Goal: Book appointment/travel/reservation

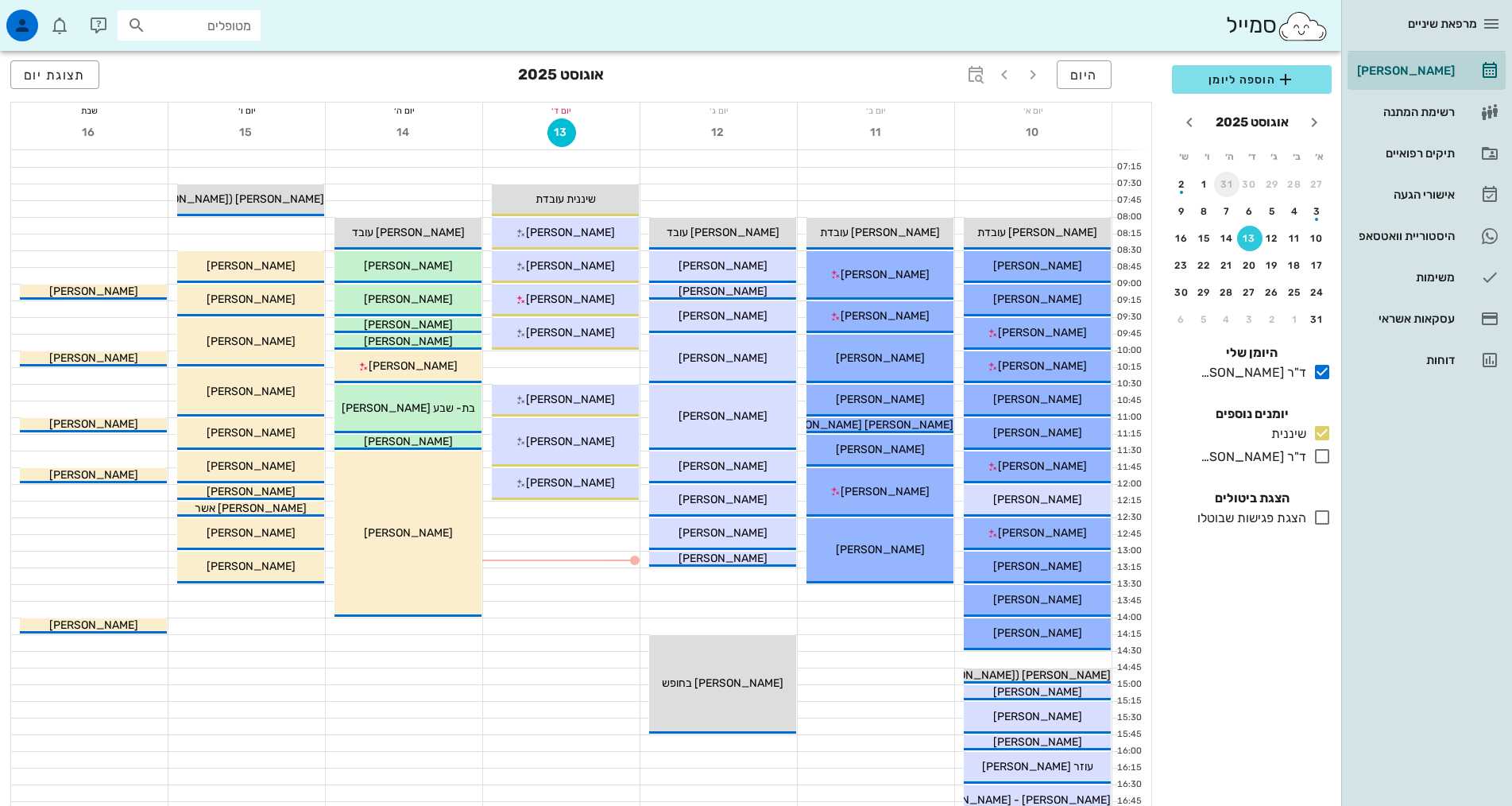
click at [1226, 179] on div "31" at bounding box center [1226, 184] width 25 height 11
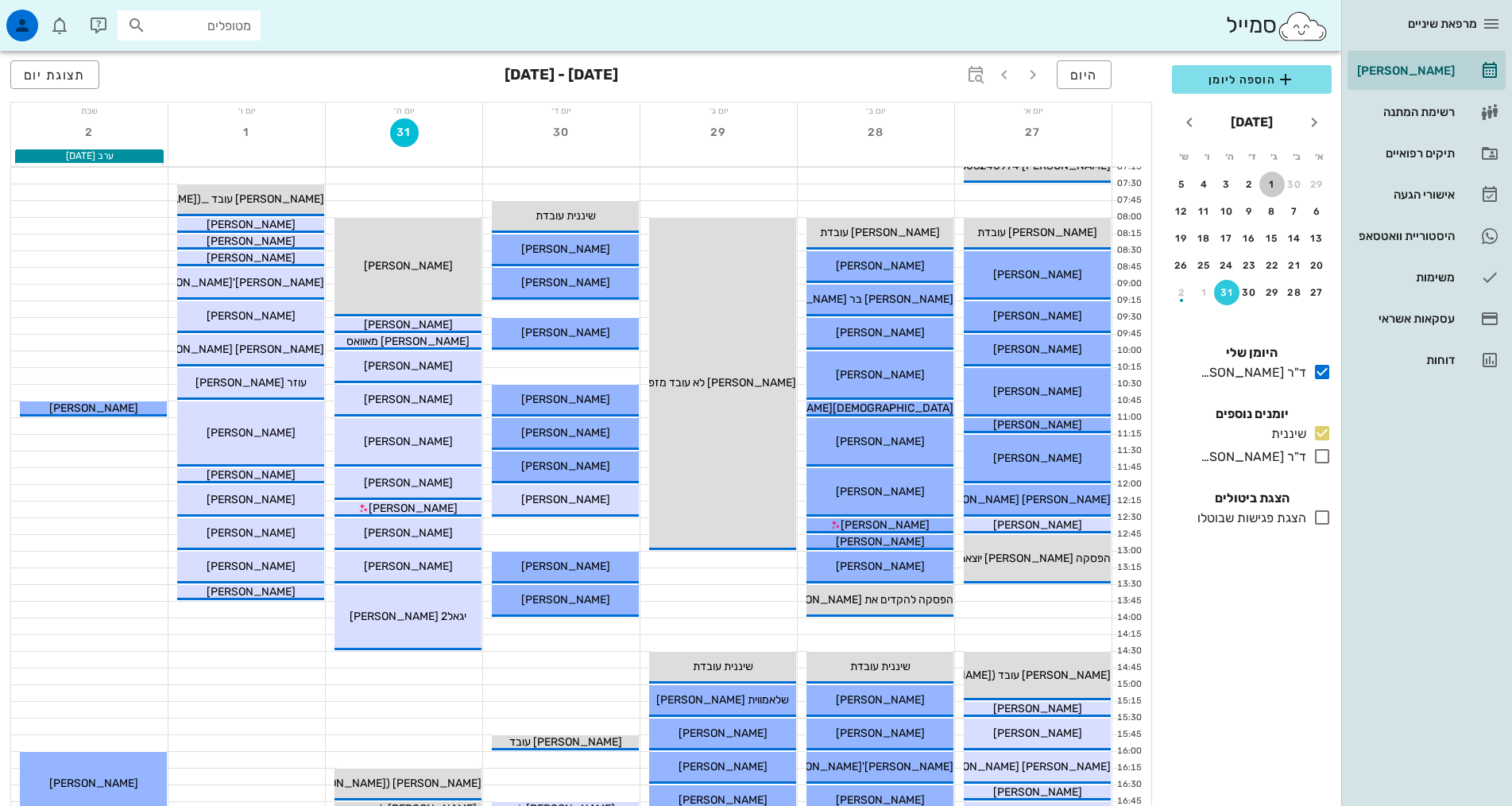
click at [1268, 182] on div "1" at bounding box center [1271, 184] width 25 height 11
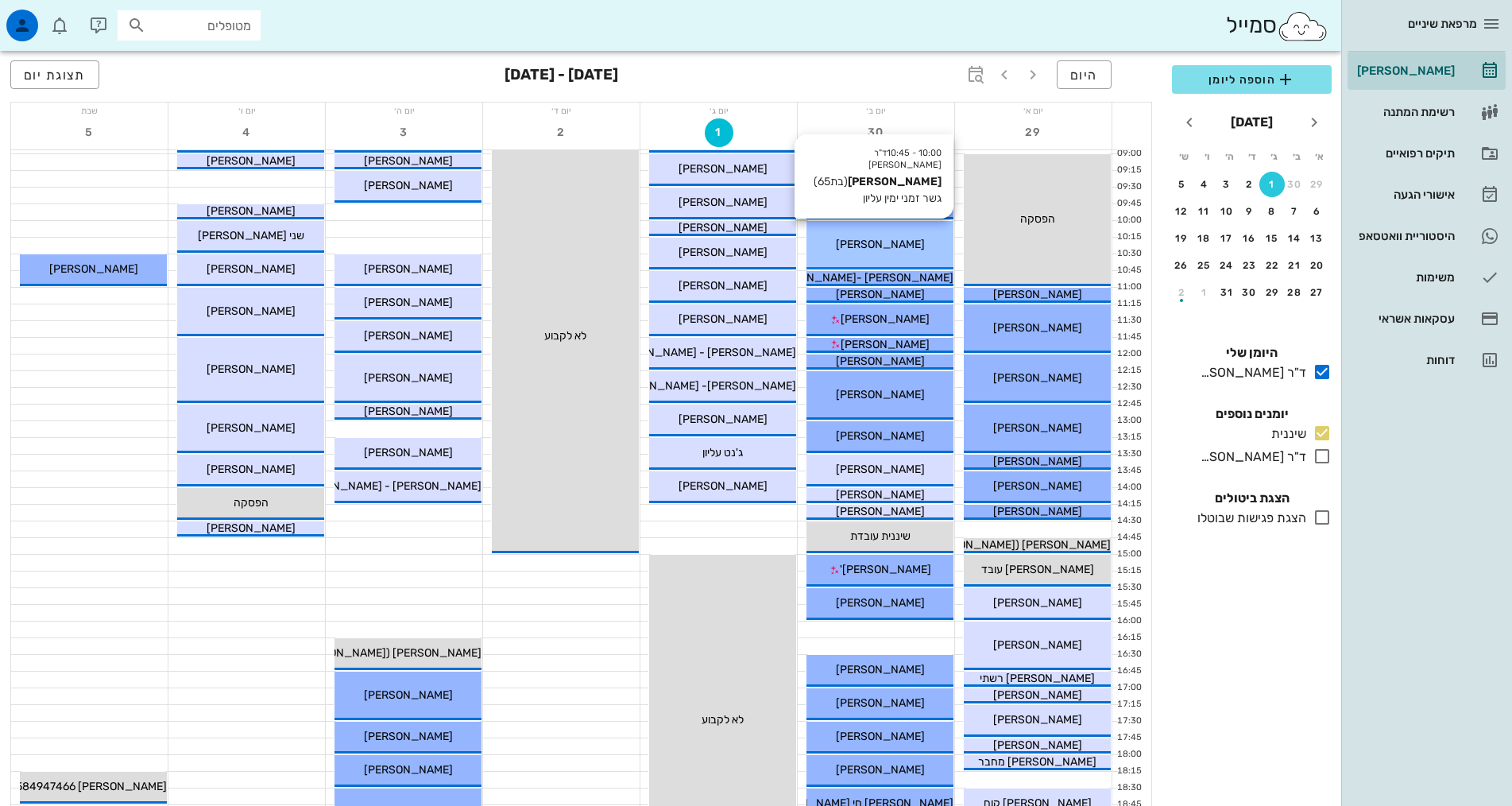
scroll to position [159, 0]
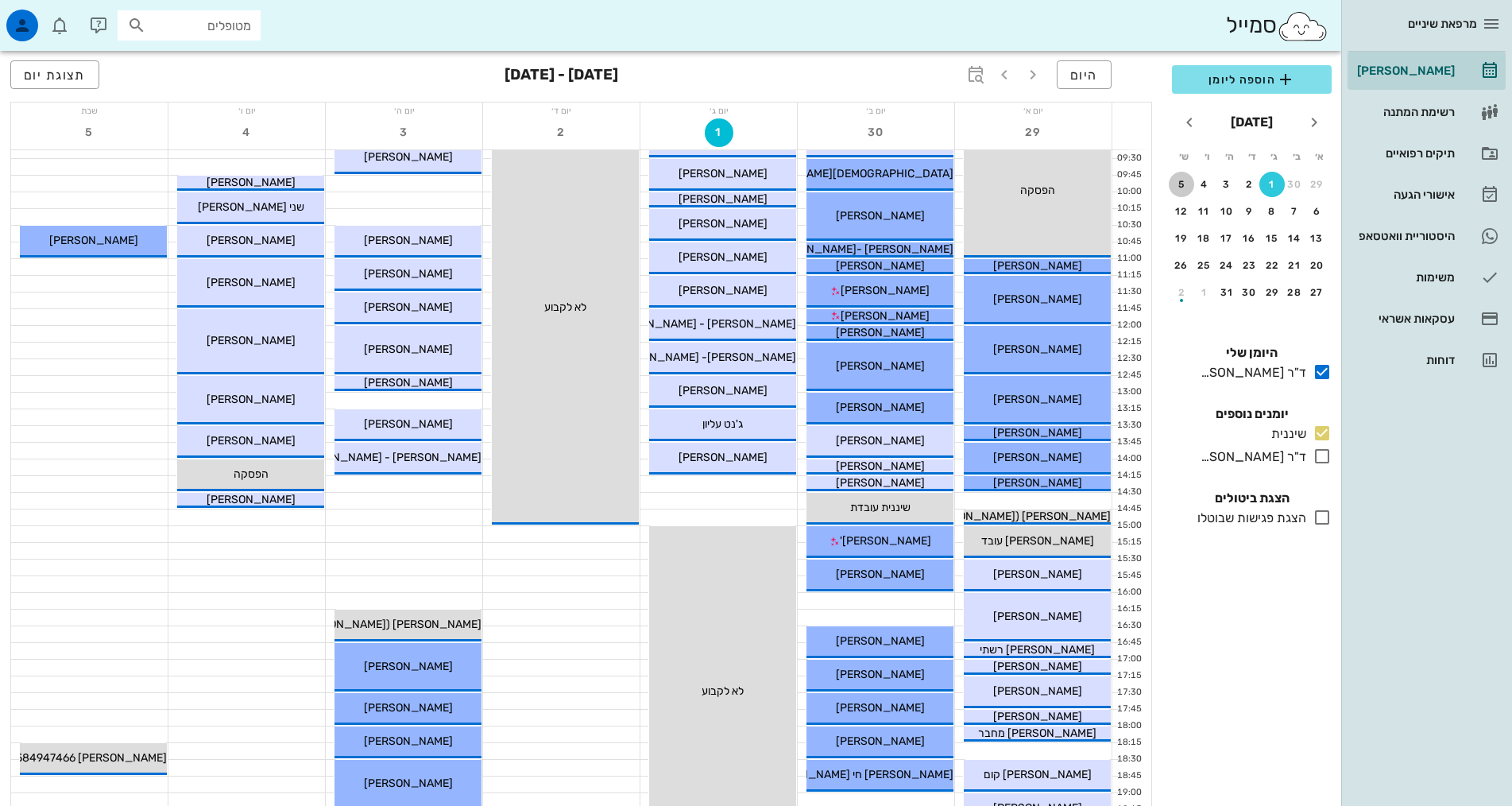
click at [1184, 185] on div "5" at bounding box center [1181, 184] width 25 height 11
click at [1183, 185] on div "5" at bounding box center [1181, 184] width 25 height 11
click at [1316, 211] on div "6" at bounding box center [1317, 211] width 25 height 11
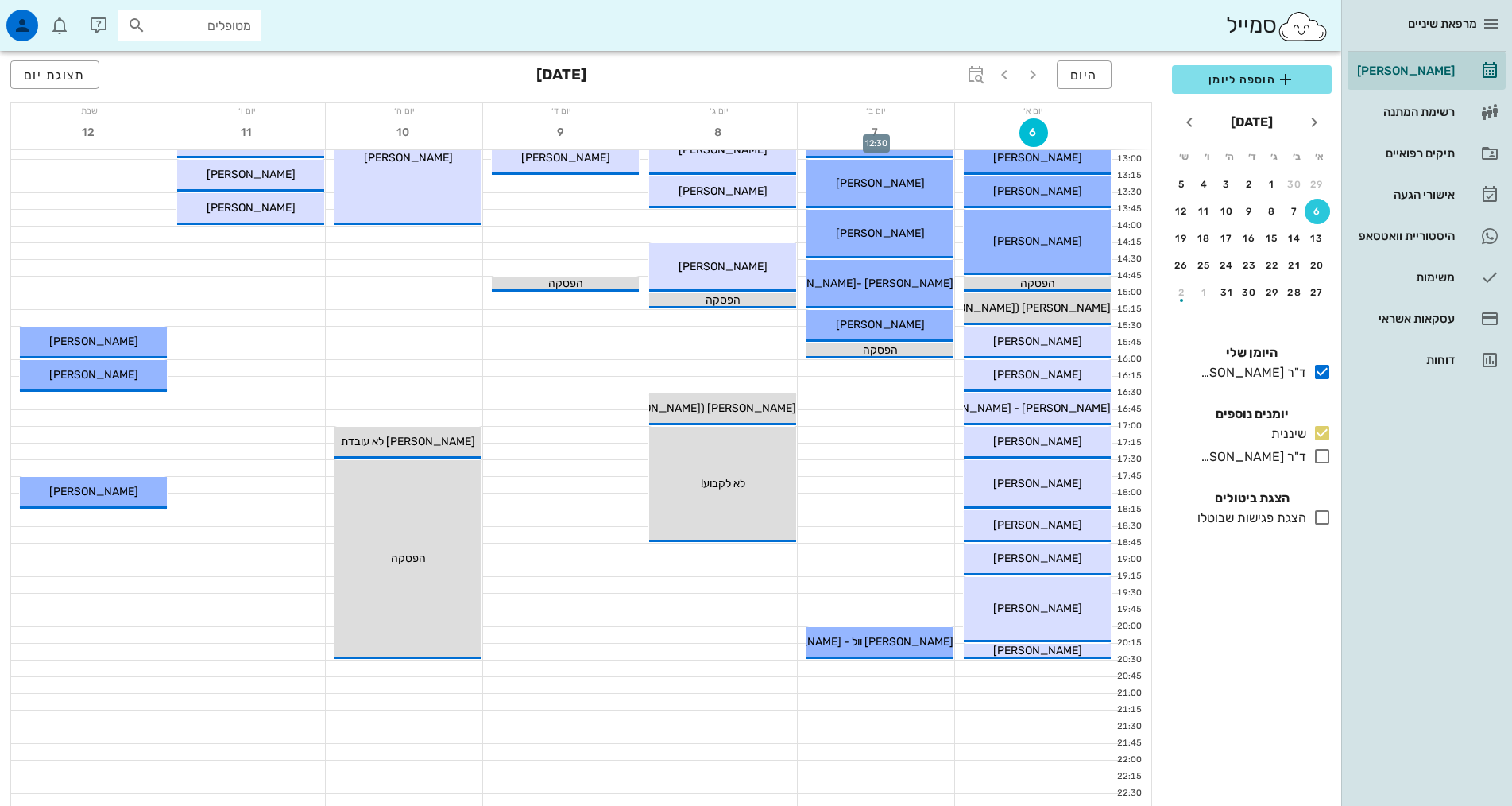
scroll to position [397, 0]
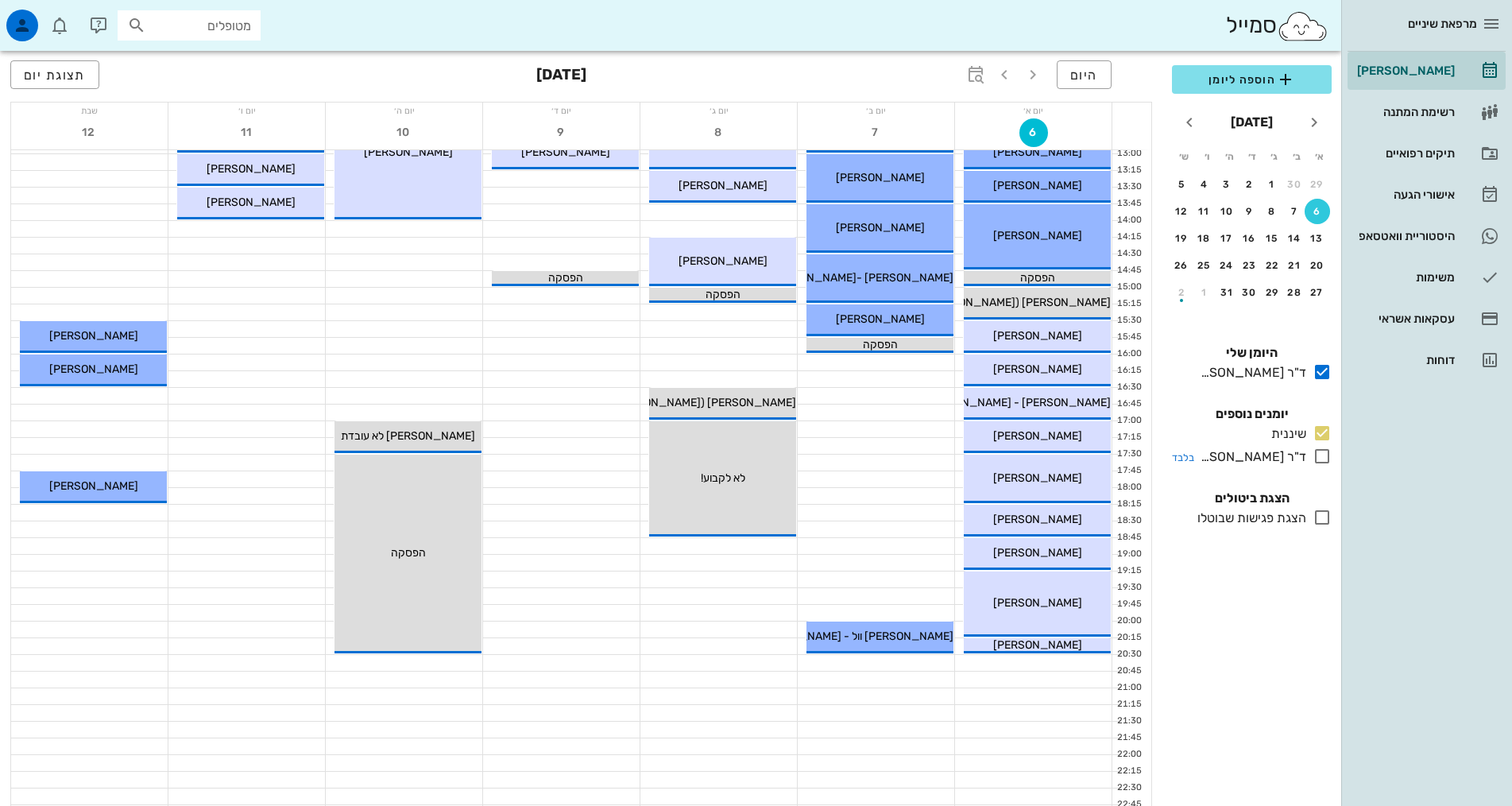
click at [1320, 458] on icon at bounding box center [1322, 456] width 19 height 19
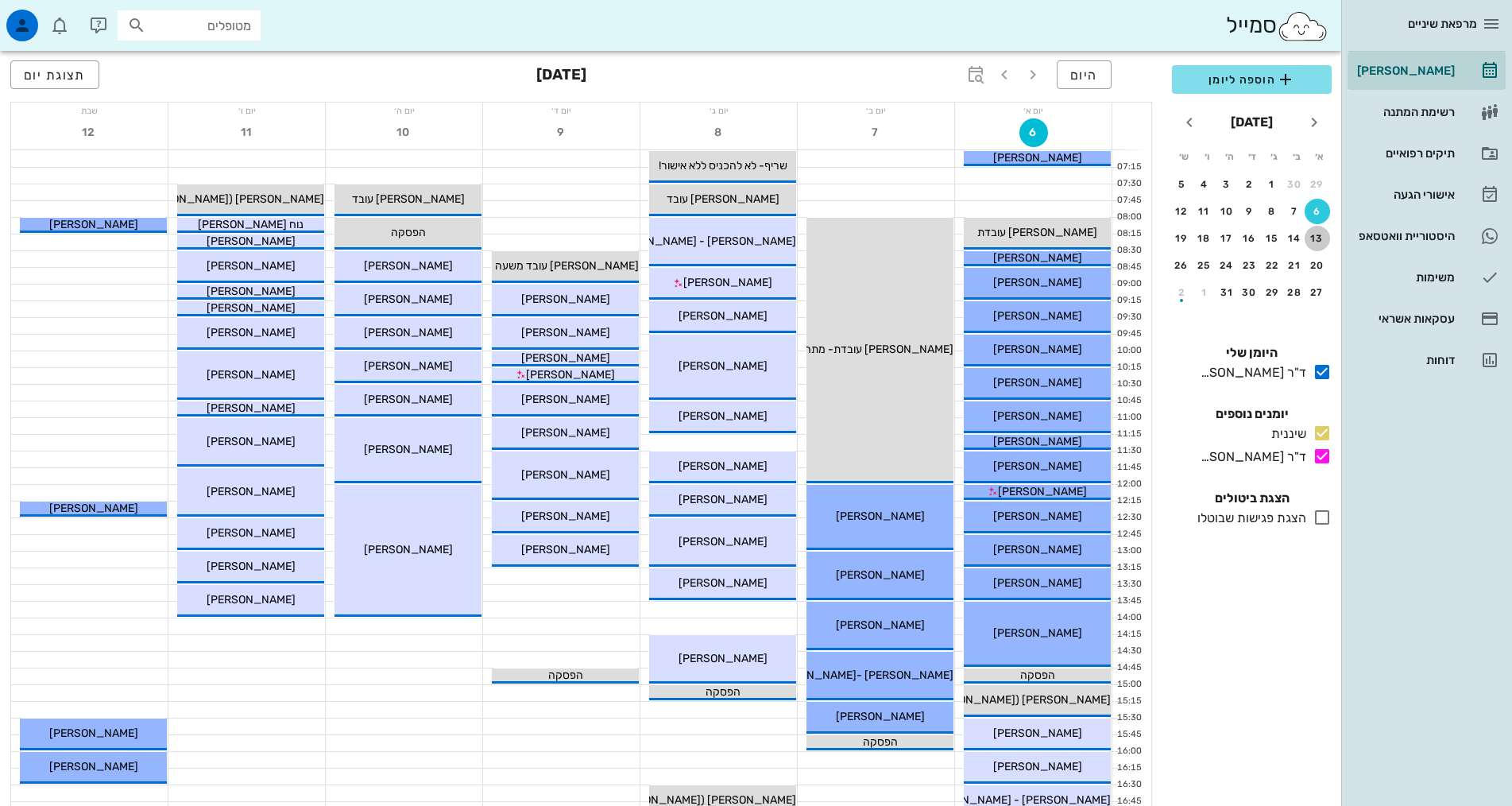
click at [1324, 243] on div "13" at bounding box center [1317, 238] width 25 height 11
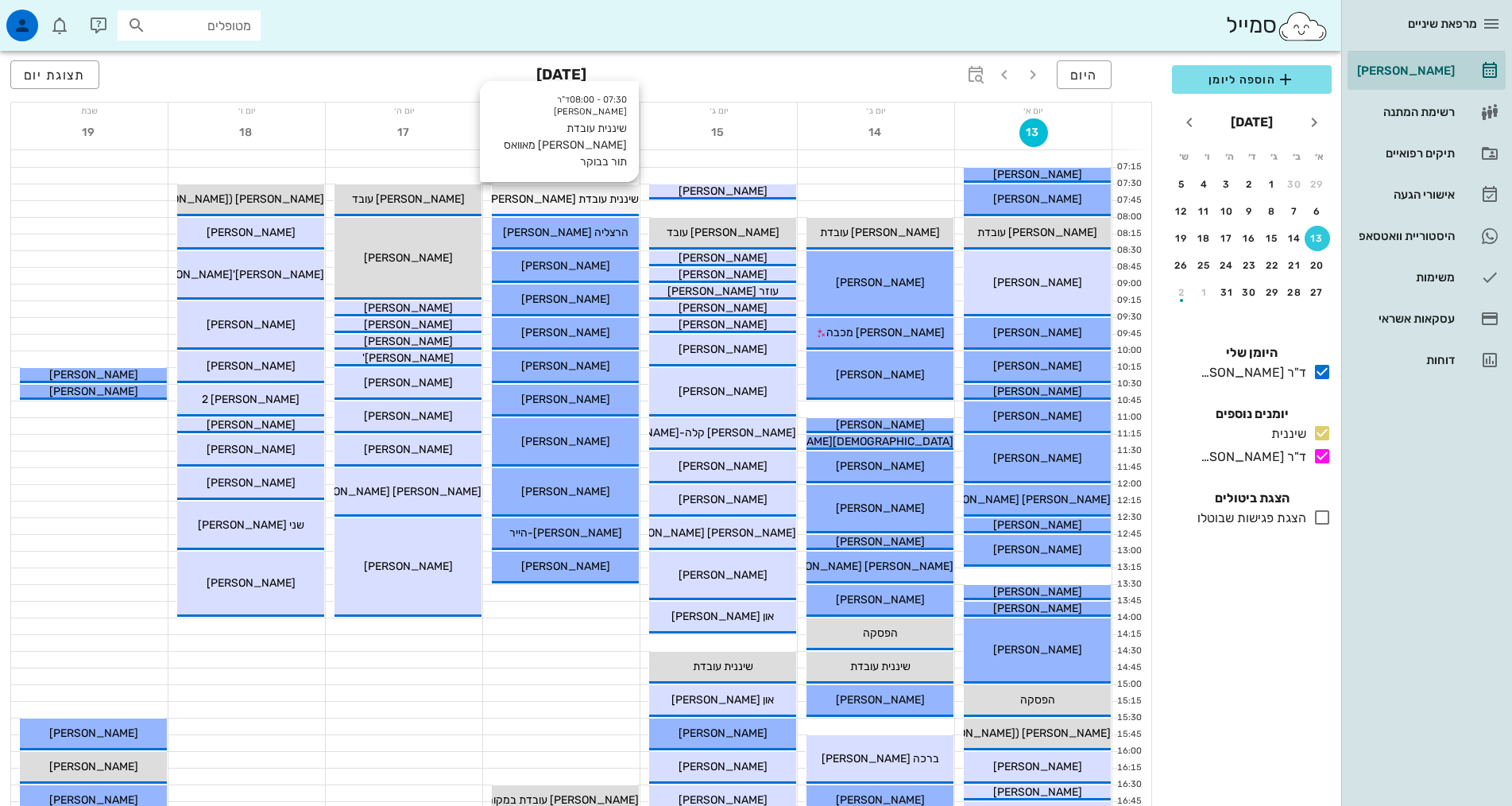
click at [579, 190] on div "07:30 - 08:00 ד"ר [PERSON_NAME] שיננית עובדת [PERSON_NAME] מאוואס תור בבוקר שינ…" at bounding box center [565, 200] width 147 height 32
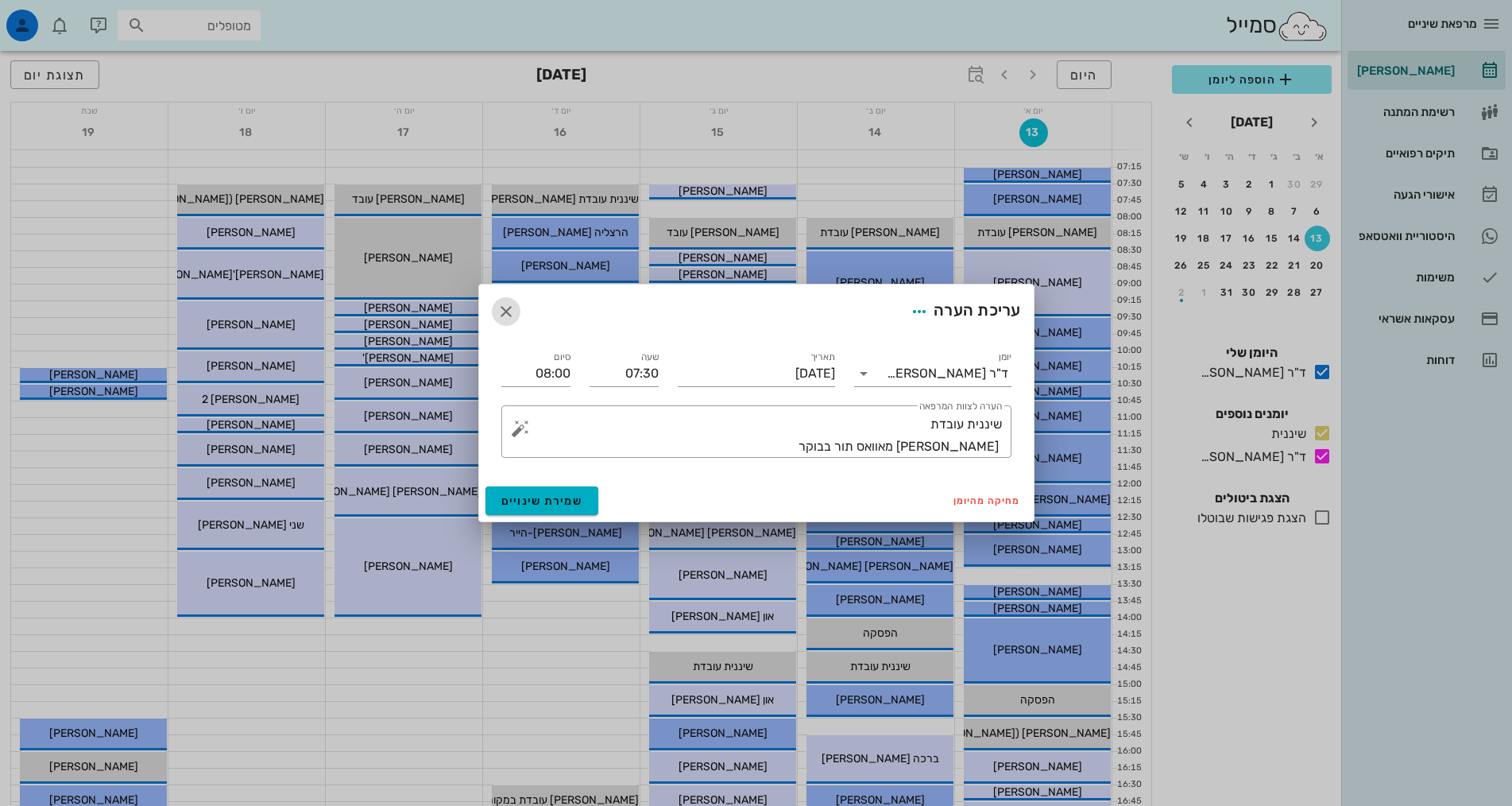
click at [502, 315] on icon "button" at bounding box center [506, 311] width 19 height 19
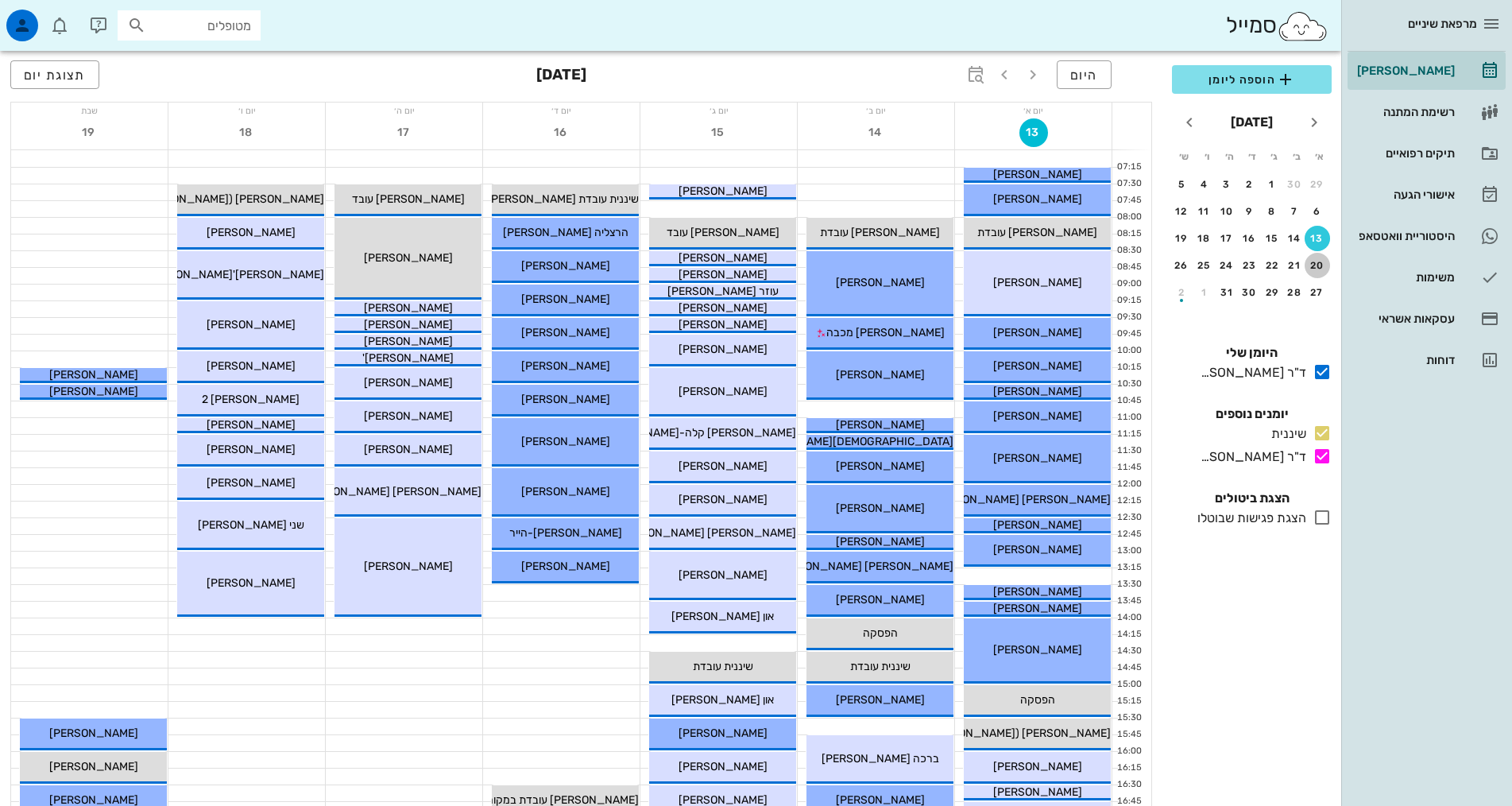
click at [1317, 265] on div "20" at bounding box center [1317, 265] width 25 height 11
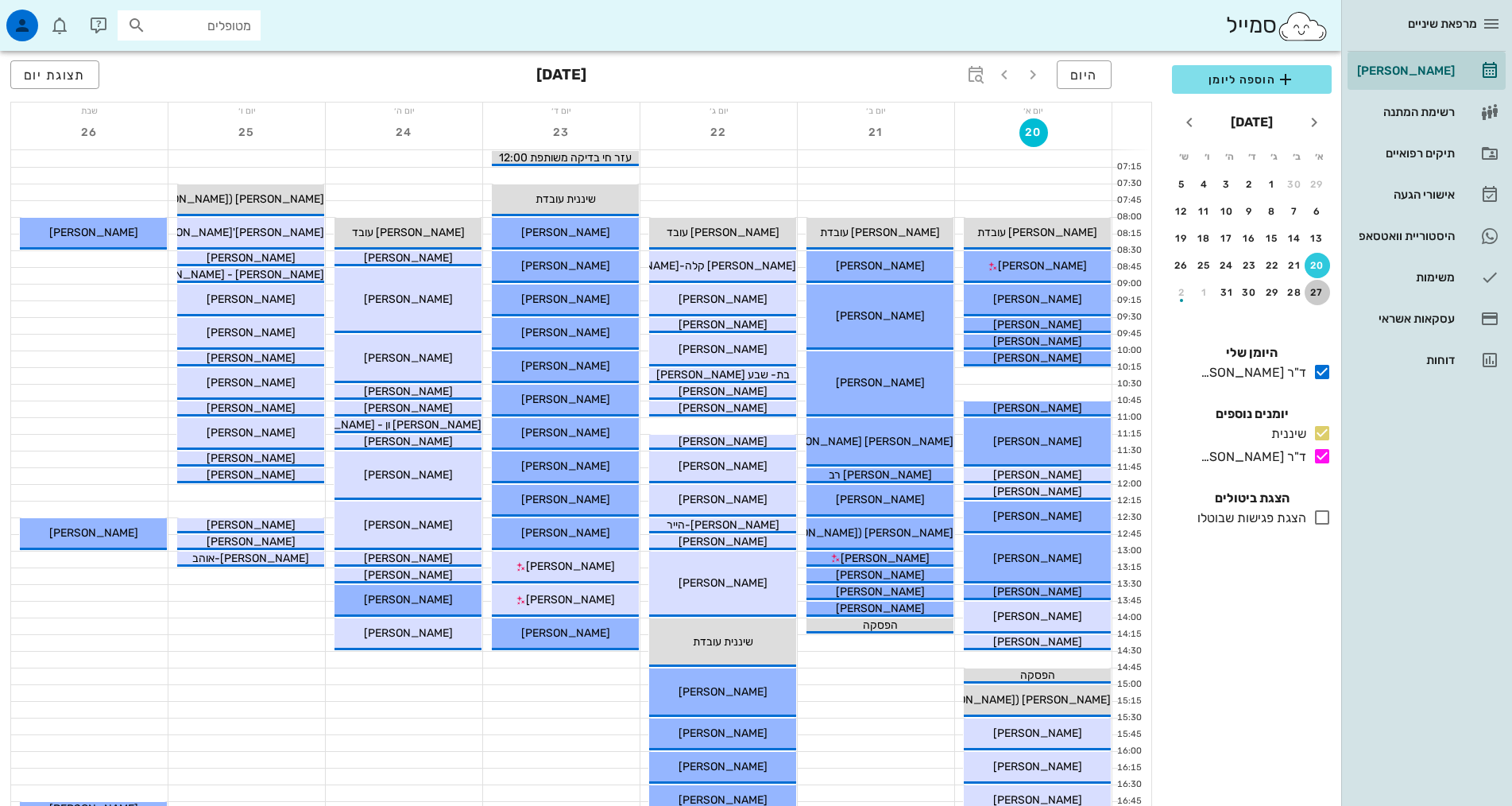
click at [1318, 291] on div "27" at bounding box center [1317, 292] width 25 height 11
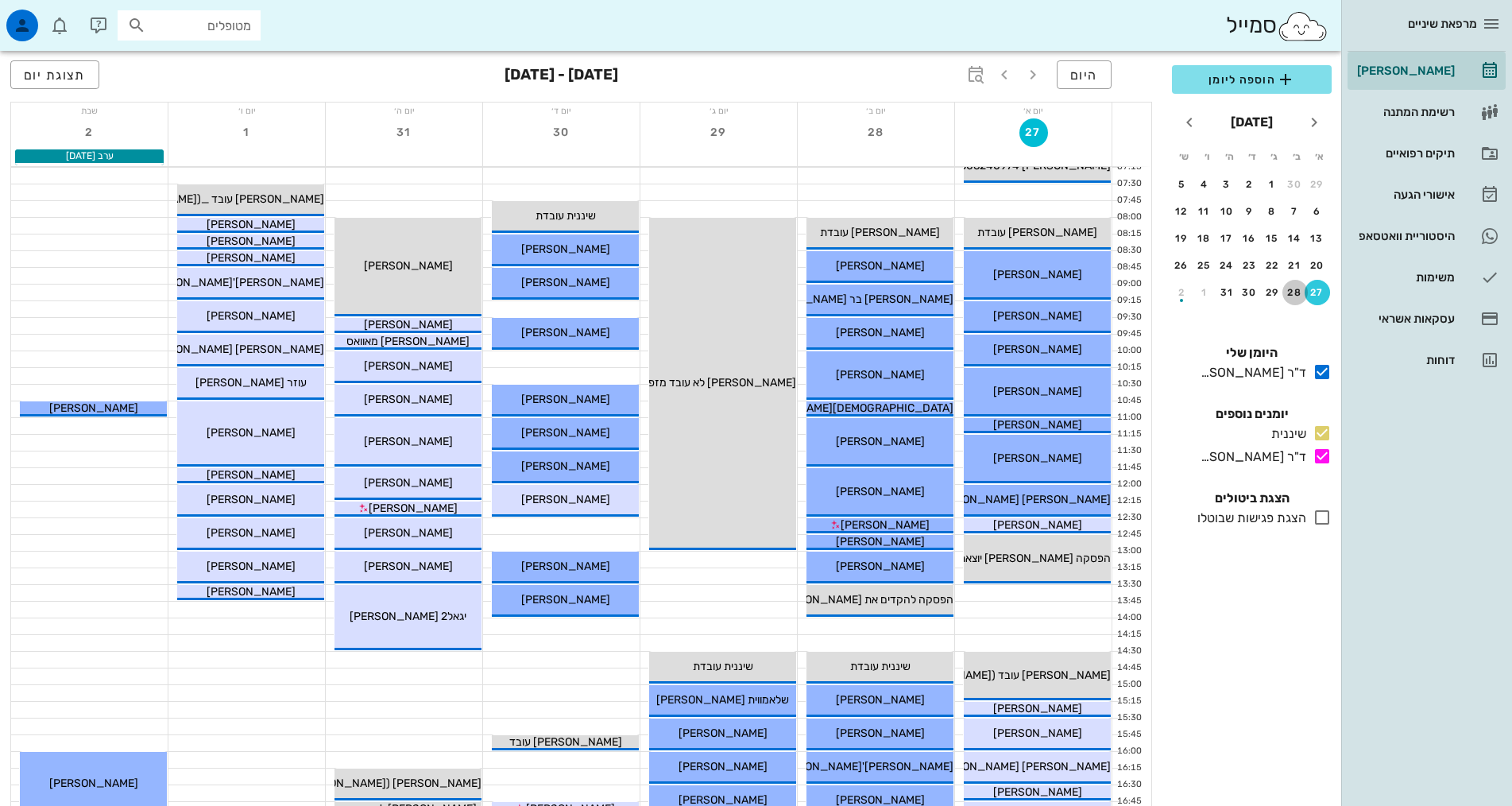
click at [1292, 292] on div "28" at bounding box center [1294, 292] width 25 height 11
click at [1206, 289] on div "1" at bounding box center [1203, 292] width 25 height 11
click at [1184, 188] on div "button" at bounding box center [1181, 188] width 25 height 9
click at [1319, 215] on div "button" at bounding box center [1317, 214] width 25 height 9
